Goal: Information Seeking & Learning: Learn about a topic

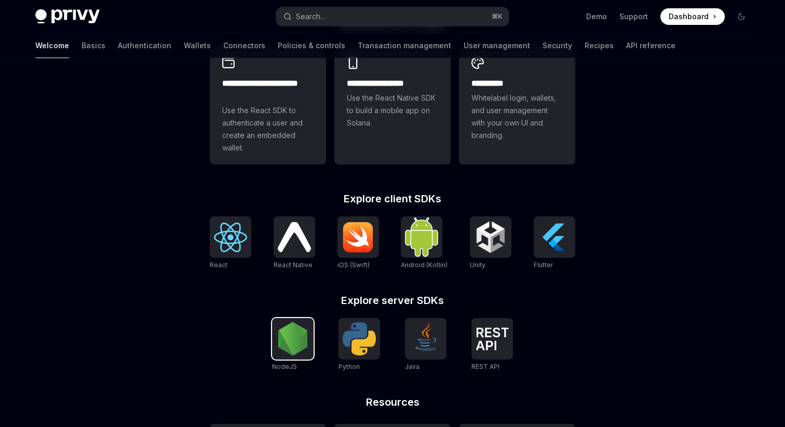
click at [296, 356] on img at bounding box center [292, 338] width 33 height 33
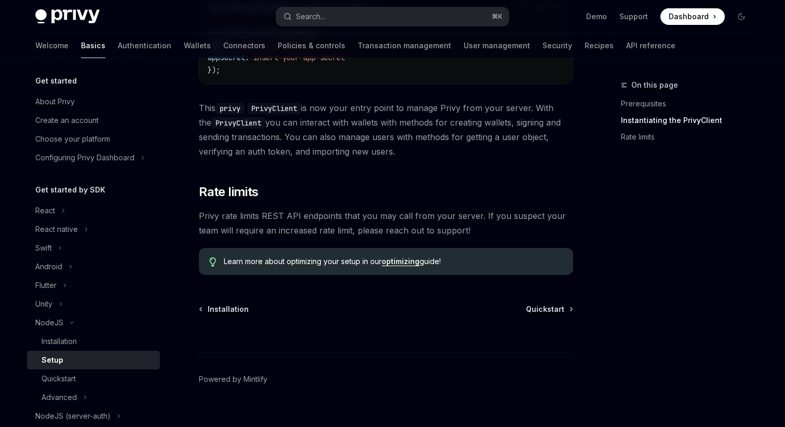
scroll to position [439, 0]
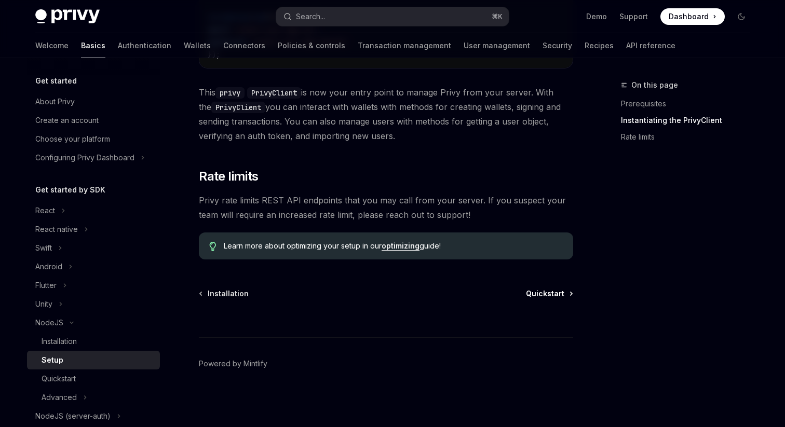
click at [552, 294] on span "Quickstart" at bounding box center [545, 294] width 38 height 10
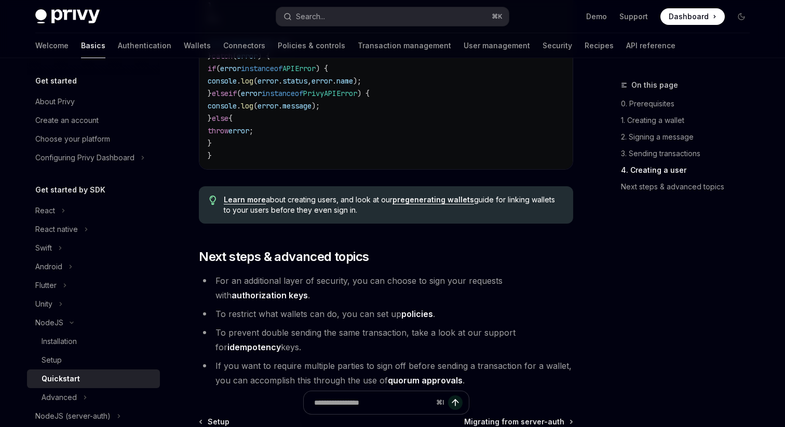
scroll to position [2172, 0]
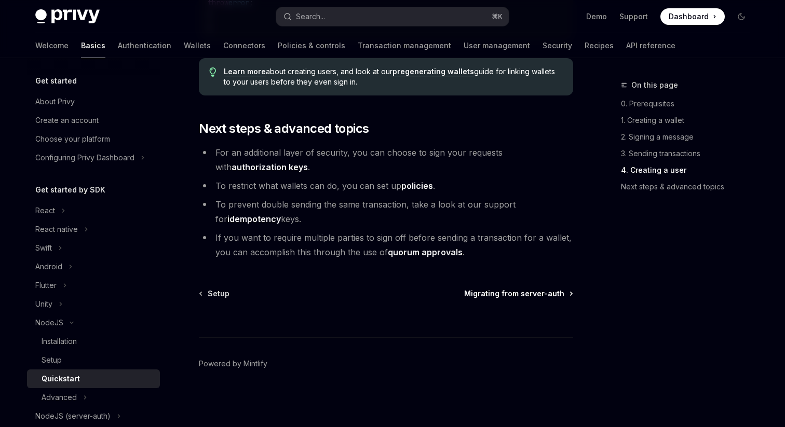
click at [496, 296] on span "Migrating from server-auth" at bounding box center [514, 294] width 100 height 10
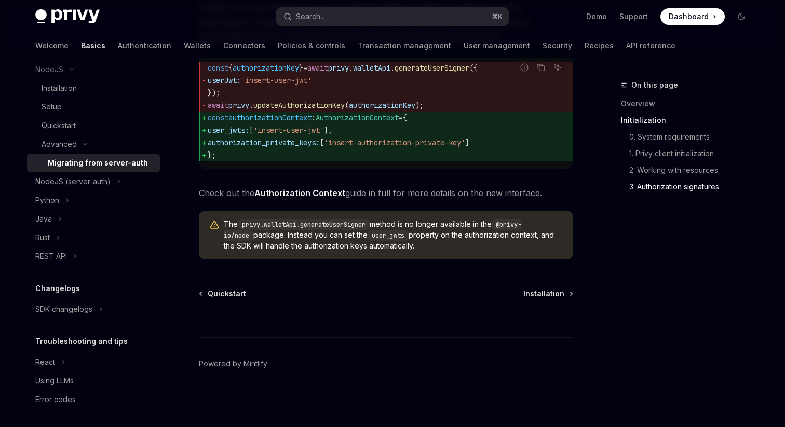
scroll to position [256, 0]
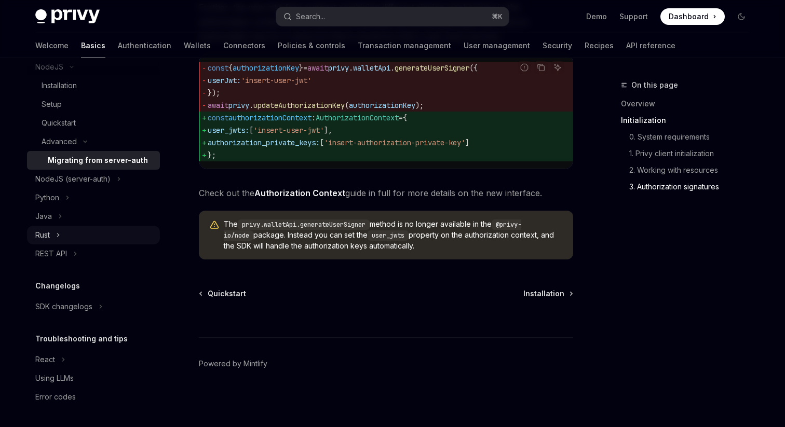
click at [87, 241] on button "Rust" at bounding box center [93, 235] width 133 height 19
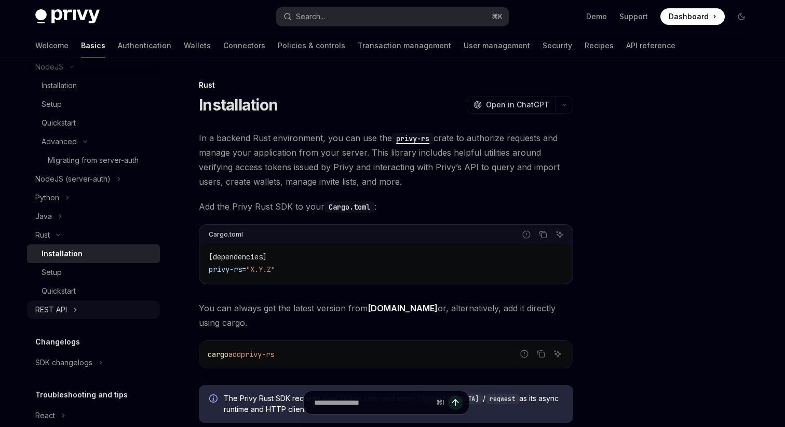
click at [71, 306] on button "REST API" at bounding box center [93, 310] width 133 height 19
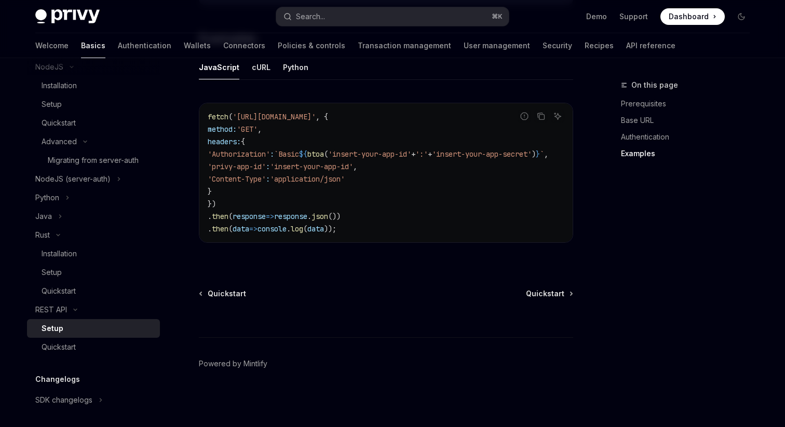
scroll to position [574, 0]
click at [92, 351] on div "Quickstart" at bounding box center [98, 347] width 112 height 12
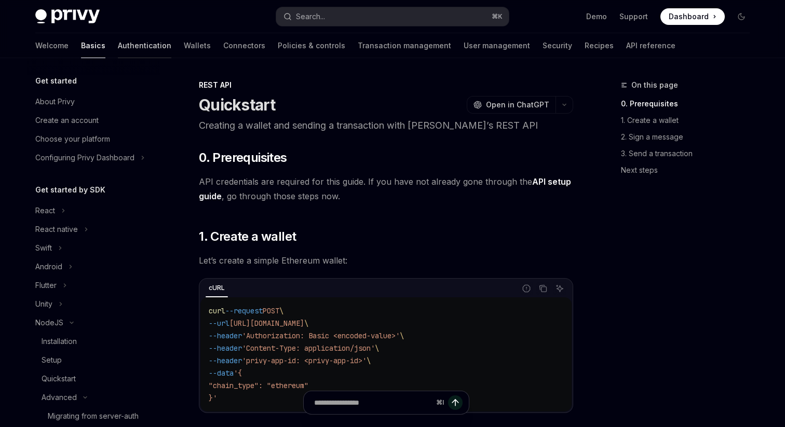
click at [118, 46] on link "Authentication" at bounding box center [144, 45] width 53 height 25
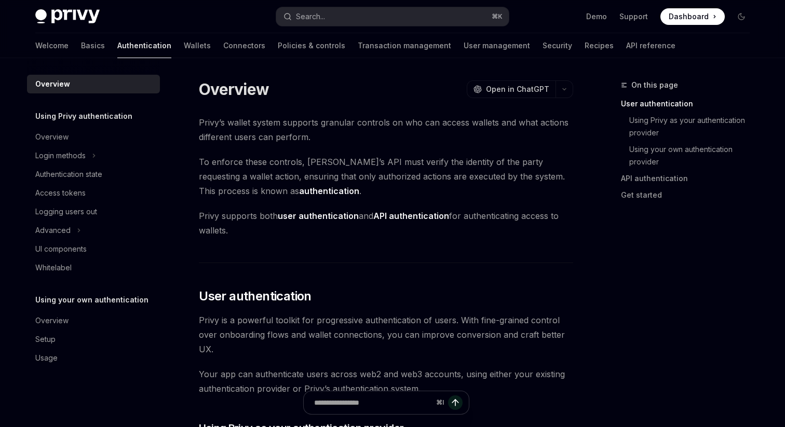
click at [60, 49] on div "Welcome Basics Authentication Wallets Connectors Policies & controls Transactio…" at bounding box center [355, 45] width 640 height 25
click at [81, 51] on link "Basics" at bounding box center [93, 45] width 24 height 25
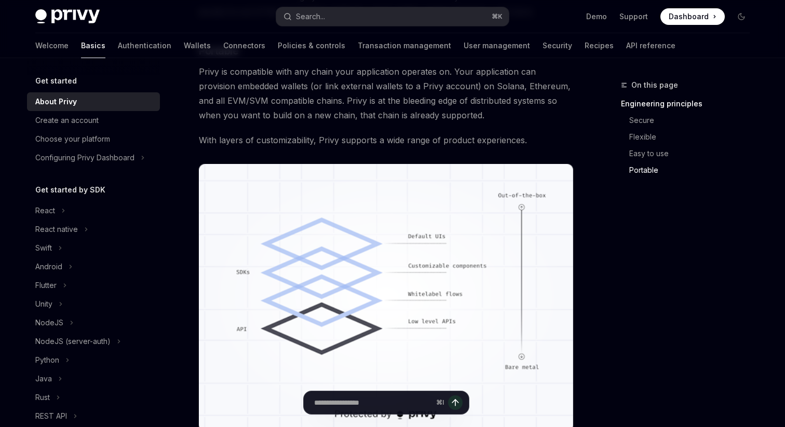
scroll to position [944, 0]
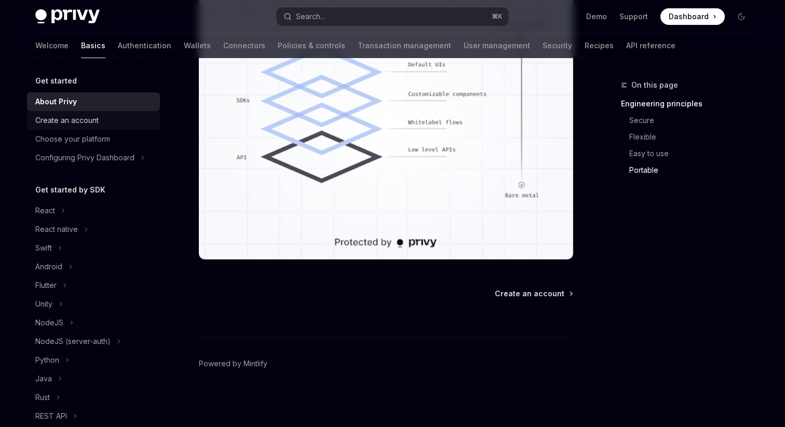
click at [126, 126] on div "Create an account" at bounding box center [94, 120] width 118 height 12
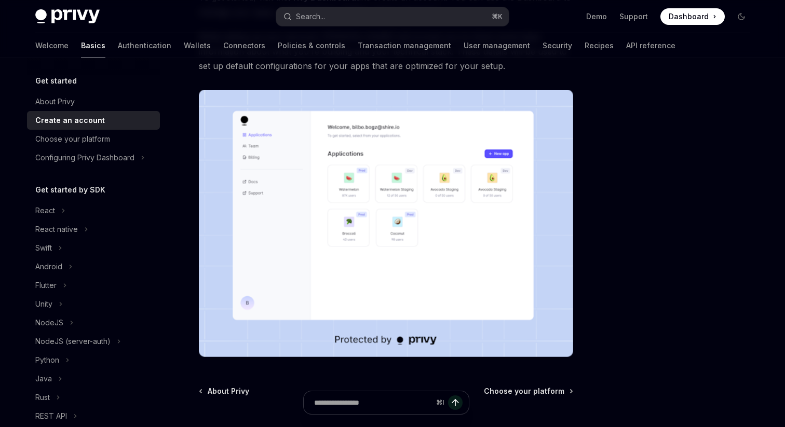
scroll to position [238, 0]
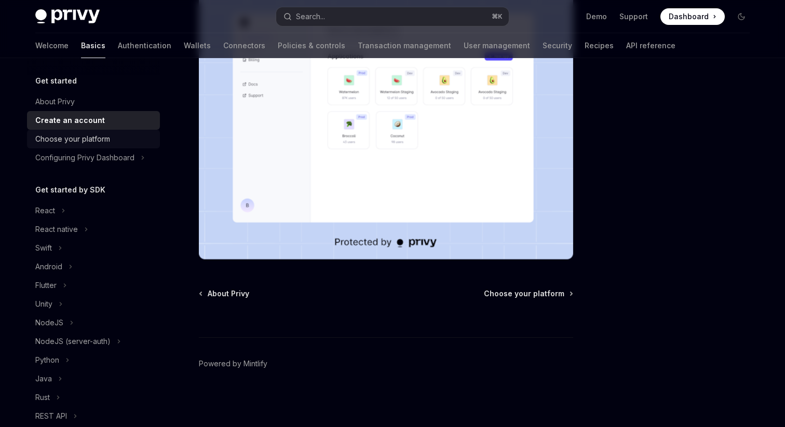
click at [133, 140] on div "Choose your platform" at bounding box center [94, 139] width 118 height 12
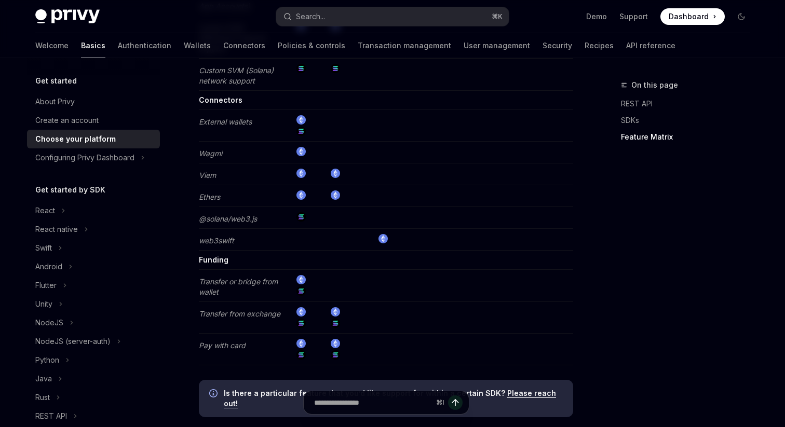
scroll to position [1938, 0]
click at [143, 159] on icon "Toggle Configuring Privy Dashboard section" at bounding box center [143, 158] width 4 height 12
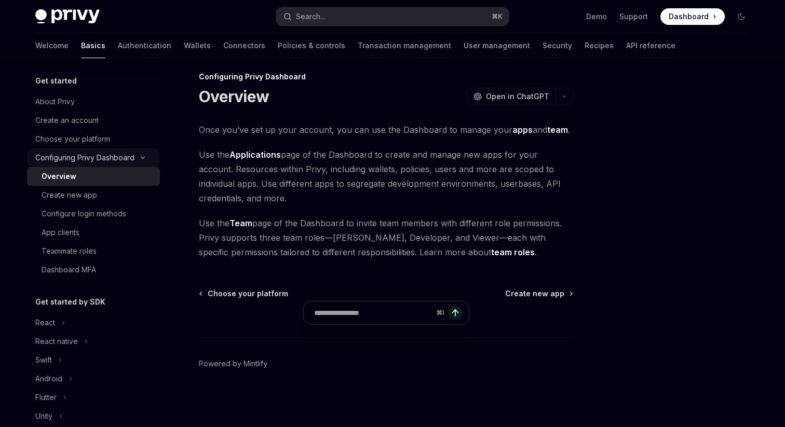
scroll to position [8, 0]
click at [133, 183] on link "Overview" at bounding box center [93, 176] width 133 height 19
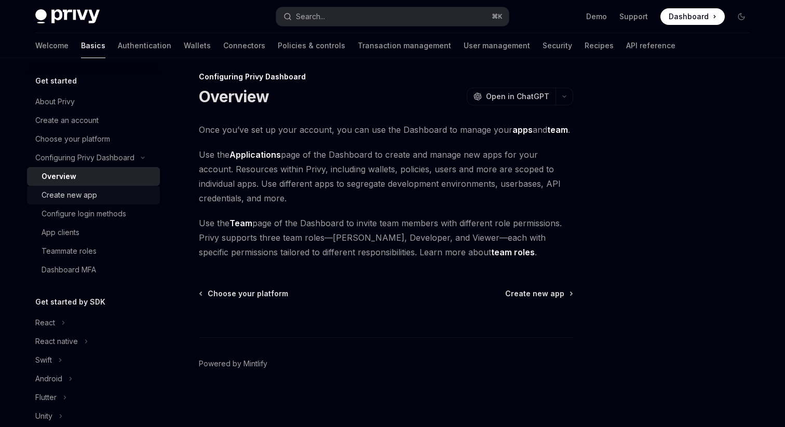
click at [132, 195] on div "Create new app" at bounding box center [98, 195] width 112 height 12
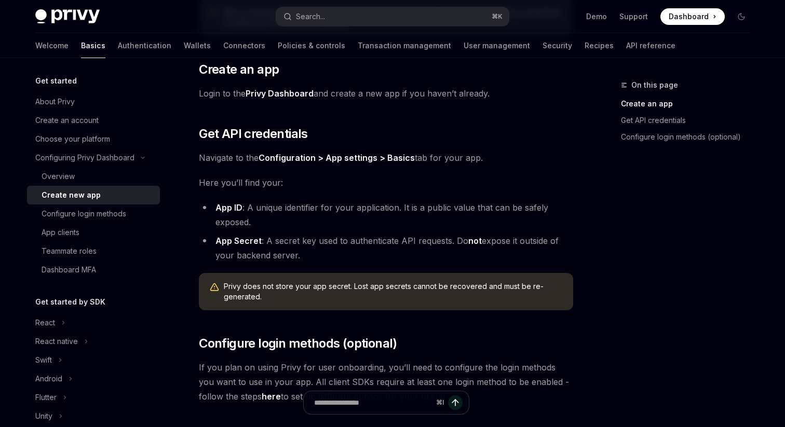
scroll to position [316, 0]
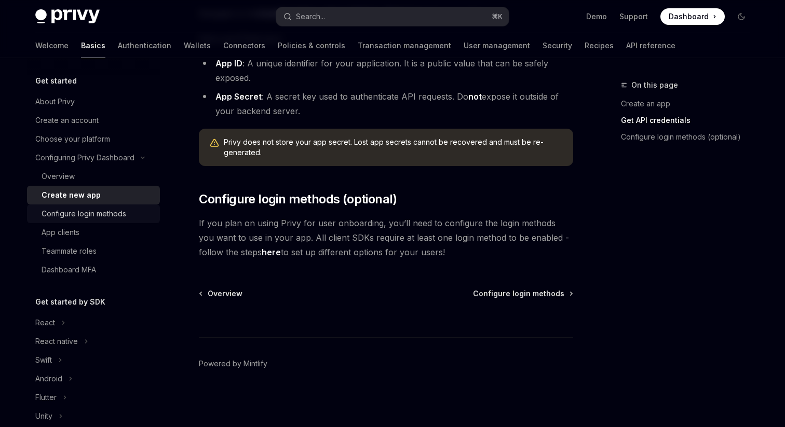
click at [126, 213] on div "Configure login methods" at bounding box center [98, 214] width 112 height 12
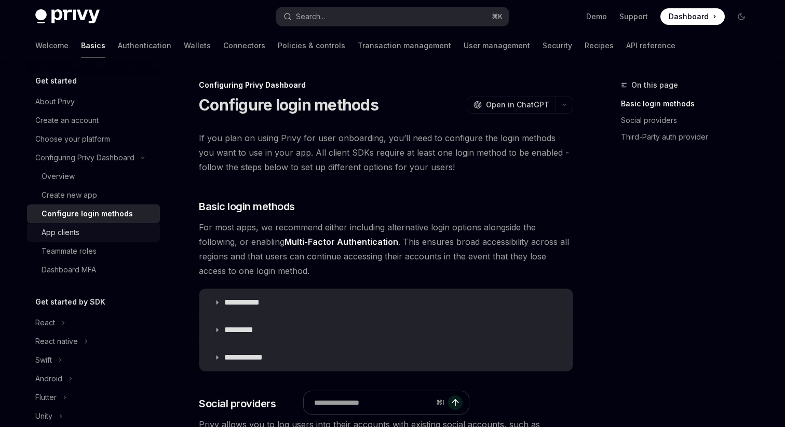
click at [124, 229] on div "App clients" at bounding box center [98, 232] width 112 height 12
type textarea "*"
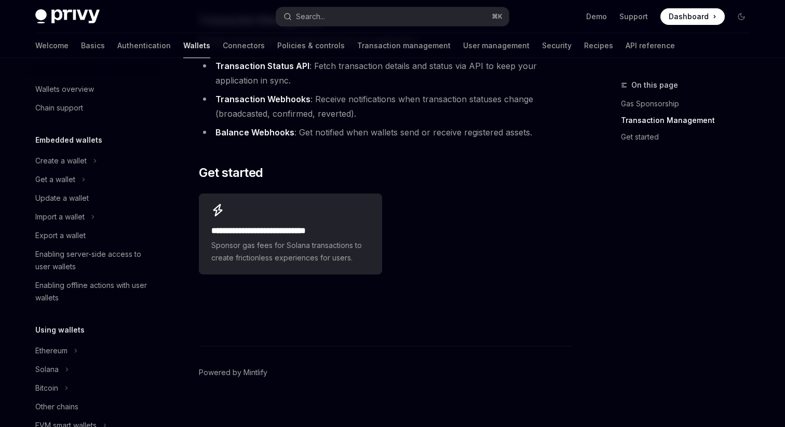
scroll to position [312, 0]
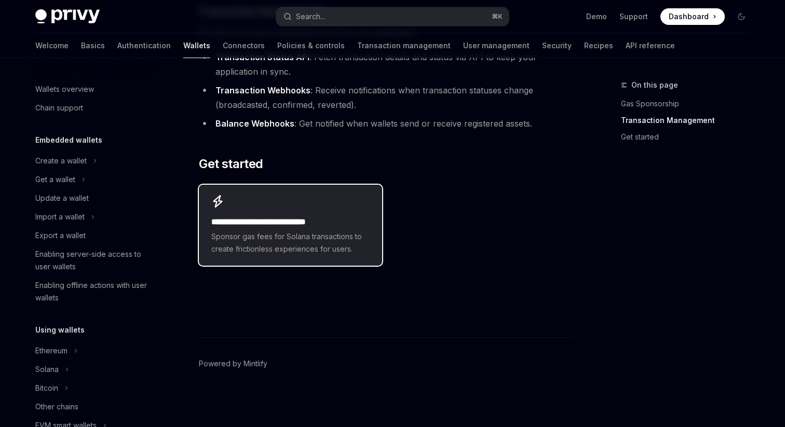
click at [283, 240] on span "Sponsor gas fees for Solana transactions to create frictionless experiences for…" at bounding box center [290, 242] width 158 height 25
type textarea "*"
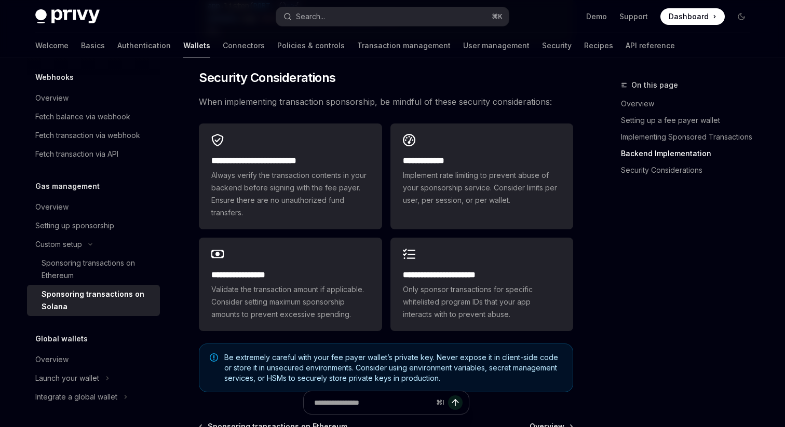
scroll to position [2866, 0]
